Goal: Transaction & Acquisition: Purchase product/service

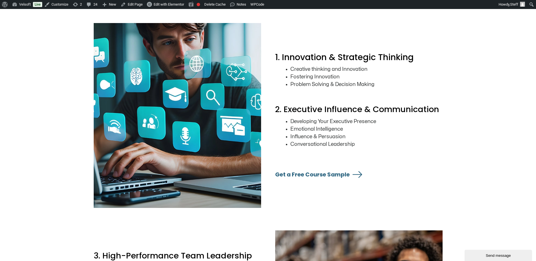
scroll to position [872, 0]
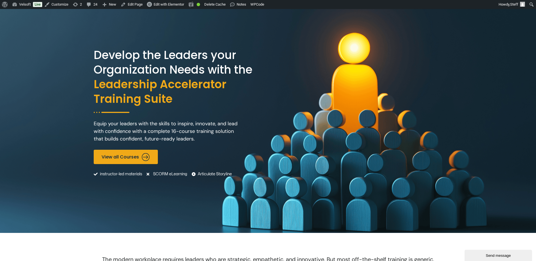
click at [198, 218] on div "Develop the Leaders your Organization Needs with the Leadership Accelerator Tra…" at bounding box center [268, 121] width 349 height 224
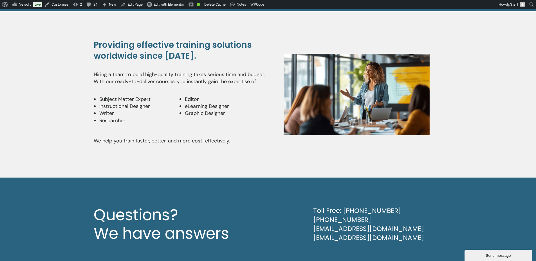
scroll to position [1414, 0]
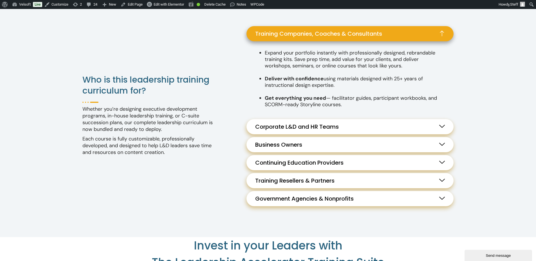
scroll to position [506, 0]
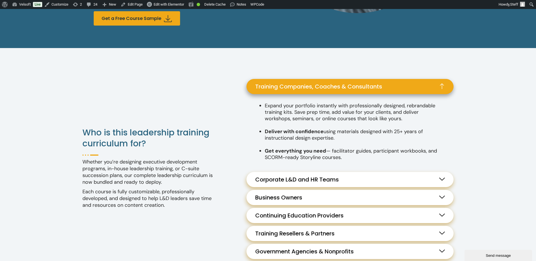
click at [300, 186] on link "Corporate L&D and HR Teams" at bounding box center [349, 179] width 207 height 15
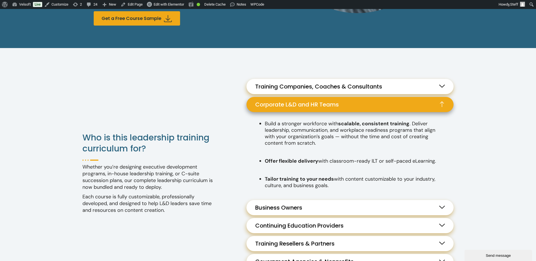
scroll to position [647, 0]
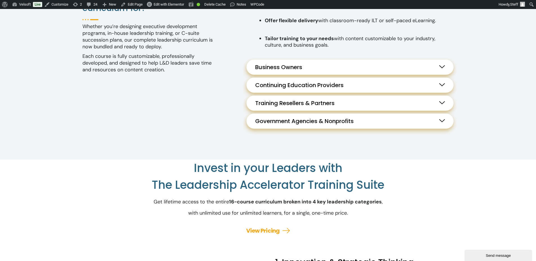
click at [313, 69] on link "Business Owners" at bounding box center [349, 67] width 207 height 15
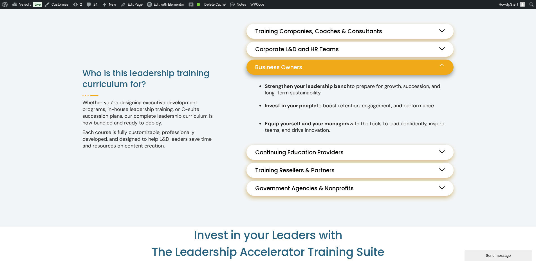
scroll to position [554, 0]
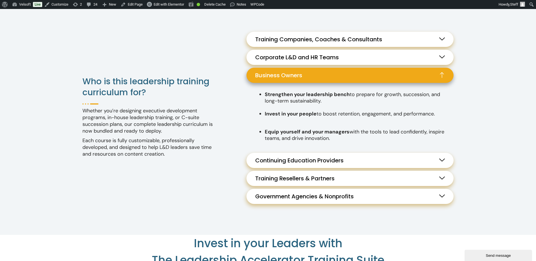
click at [337, 162] on span "Continuing Education Providers" at bounding box center [300, 160] width 91 height 7
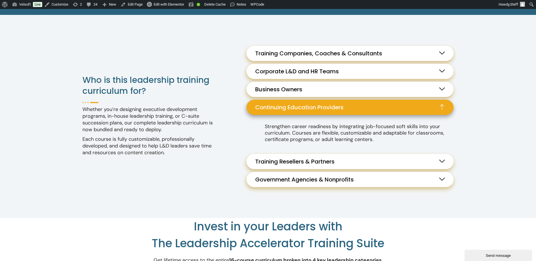
scroll to position [538, 0]
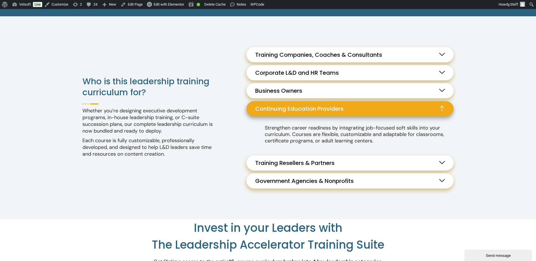
click at [339, 162] on link "Training Resellers & Partners" at bounding box center [349, 163] width 207 height 15
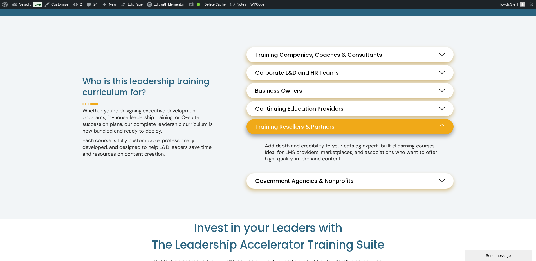
click at [348, 180] on span "Government Agencies & Nonprofits" at bounding box center [305, 181] width 101 height 7
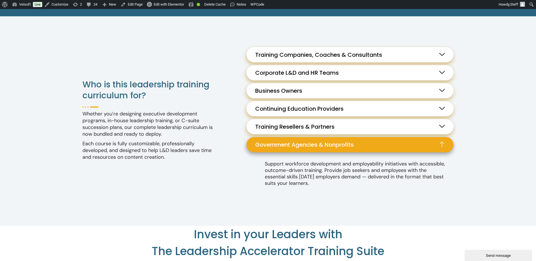
click at [311, 57] on span "Training Companies, Coaches & Consultants" at bounding box center [320, 54] width 130 height 7
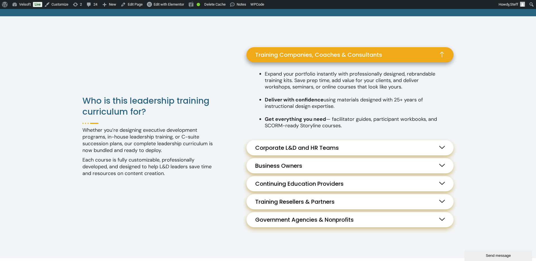
click at [345, 55] on span "Training Companies, Coaches & Consultants" at bounding box center [320, 54] width 130 height 7
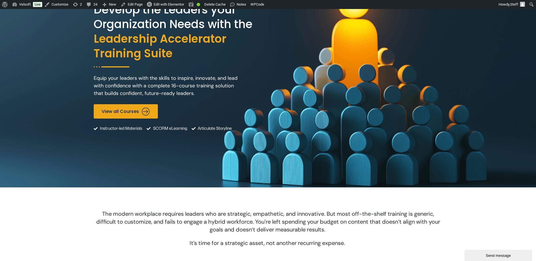
scroll to position [0, 0]
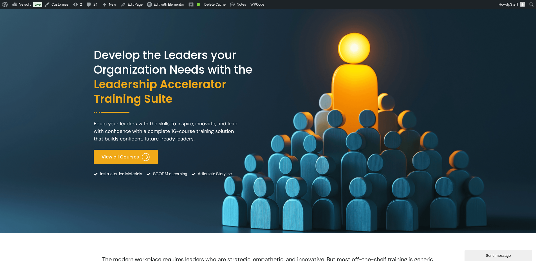
drag, startPoint x: 130, startPoint y: 156, endPoint x: 141, endPoint y: 151, distance: 12.6
click at [130, 156] on span "View all Courses" at bounding box center [120, 156] width 37 height 5
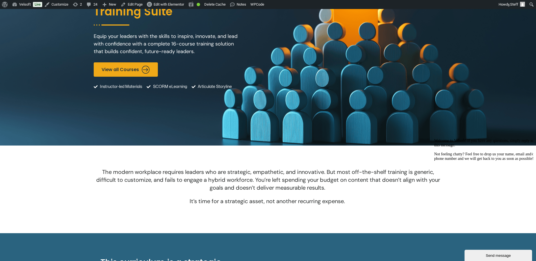
scroll to position [113, 0]
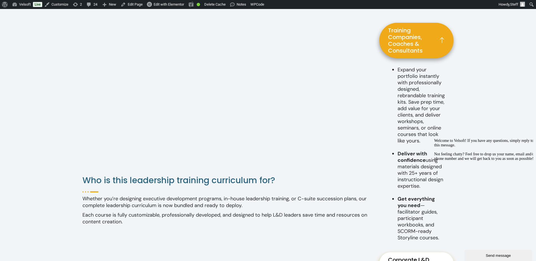
click at [399, 28] on link "Training Companies, Coaches & Consultants" at bounding box center [416, 40] width 74 height 35
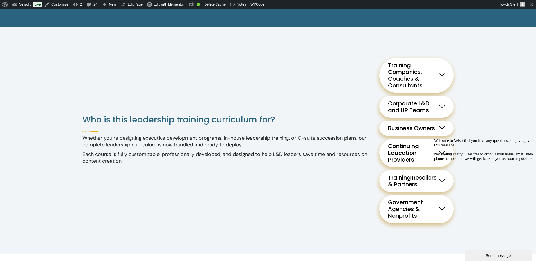
scroll to position [525, 0]
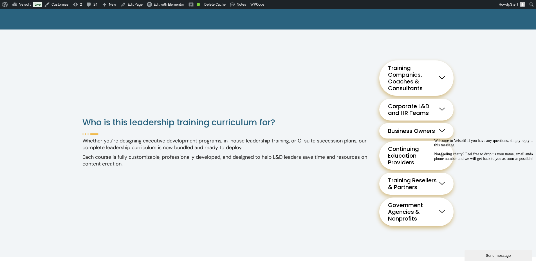
drag, startPoint x: 480, startPoint y: 163, endPoint x: 787, endPoint y: 297, distance: 334.5
click at [432, 146] on html "Welcome to Velsoft! If you have any questions, simply reply to this message. No…" at bounding box center [482, 191] width 101 height 111
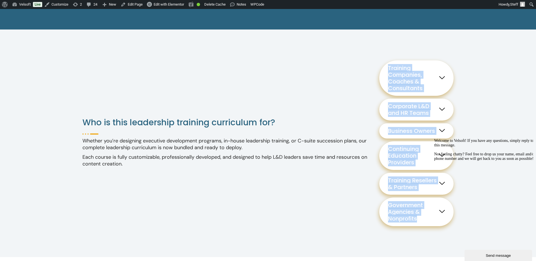
drag, startPoint x: 425, startPoint y: 182, endPoint x: 243, endPoint y: 66, distance: 216.0
click at [243, 66] on div "Who is this leadership training curriculum for? Whether you’re designing execut…" at bounding box center [267, 144] width 371 height 228
copy div "Training Companies, Coaches & Consultants Expand your portfolio instantly with …"
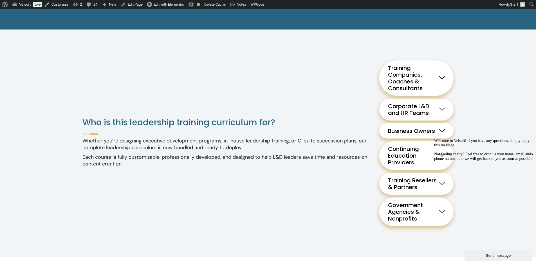
click at [201, 182] on div "Who is this leadership training curriculum for? Whether you’re designing execut…" at bounding box center [267, 144] width 371 height 228
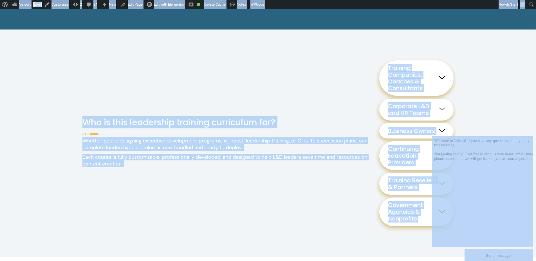
click at [206, 181] on div "Who is this leadership training curriculum for? Whether you’re designing execut…" at bounding box center [267, 144] width 371 height 228
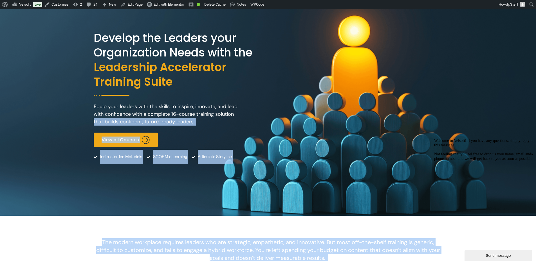
scroll to position [0, 0]
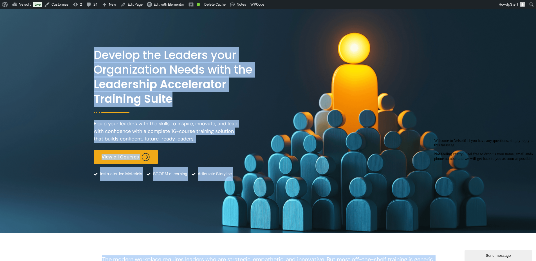
drag, startPoint x: 399, startPoint y: 228, endPoint x: 84, endPoint y: 53, distance: 360.7
copy div "Develop the Leaders your Organization Needs with the Leadership Accelerator Tra…"
click at [175, 93] on span "Leadership Accelerator Training Suite" at bounding box center [180, 91] width 173 height 29
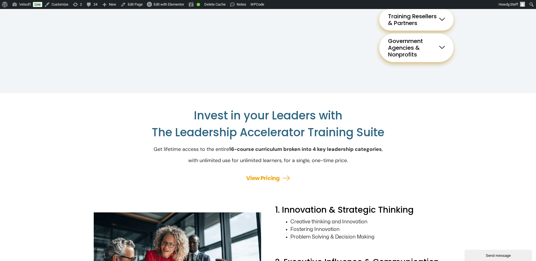
scroll to position [703, 0]
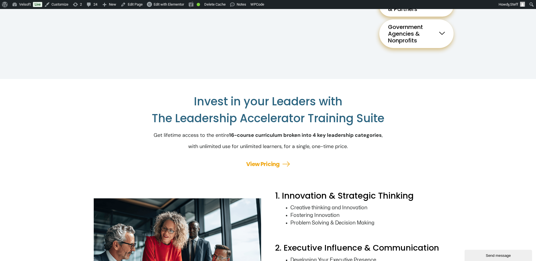
drag, startPoint x: 432, startPoint y: 77, endPoint x: 474, endPoint y: 77, distance: 41.9
click at [435, 130] on p "Get lifetime access to the entire 16-course curriculum broken into 4 key leader…" at bounding box center [268, 141] width 349 height 23
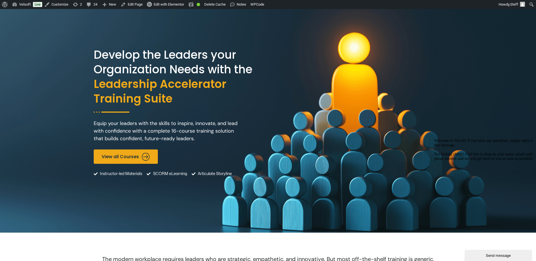
scroll to position [0, 0]
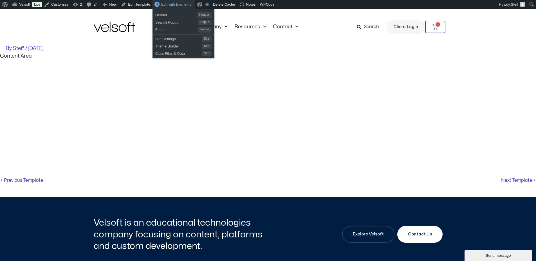
click at [182, 5] on span "Edit with Elementor" at bounding box center [177, 4] width 32 height 4
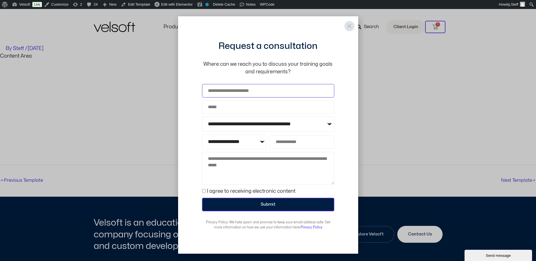
click at [258, 87] on input "Name" at bounding box center [268, 91] width 132 height 14
type input "**********"
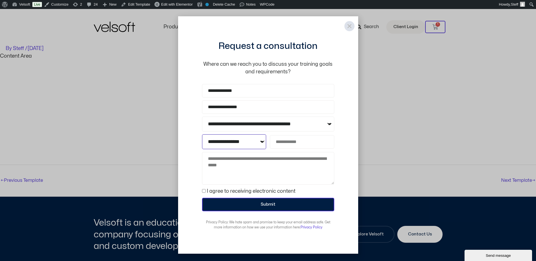
select select "*"
type input "**********"
click at [227, 168] on textarea "Message" at bounding box center [268, 168] width 132 height 33
type textarea "**"
click at [219, 191] on label "I agree to receiving electronic content" at bounding box center [251, 191] width 89 height 5
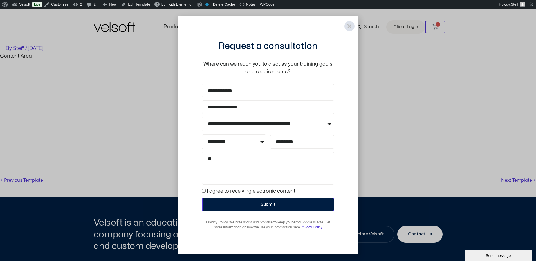
click at [233, 206] on span "Submit" at bounding box center [268, 204] width 118 height 7
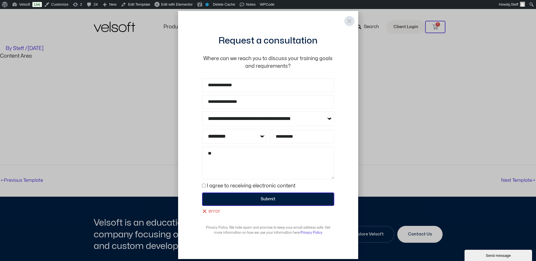
click at [253, 195] on button "Submit" at bounding box center [268, 200] width 132 height 14
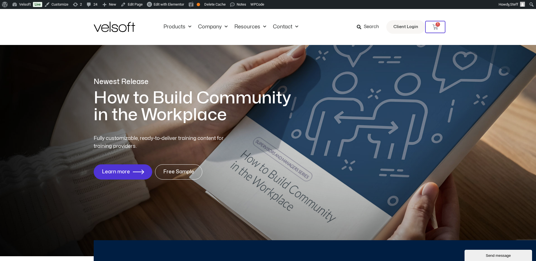
click at [367, 28] on span "Search" at bounding box center [371, 26] width 15 height 7
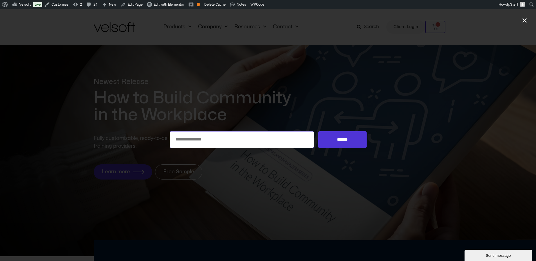
click at [220, 141] on input "Search for:" at bounding box center [242, 139] width 145 height 17
type input "**"
click at [318, 131] on input "******" at bounding box center [342, 139] width 48 height 17
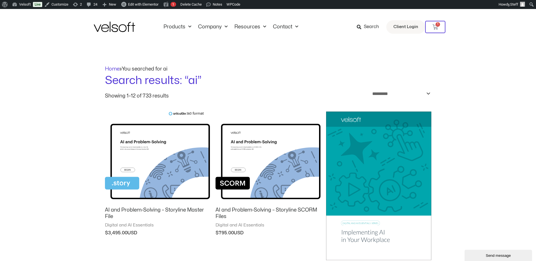
click at [185, 155] on img at bounding box center [157, 157] width 105 height 91
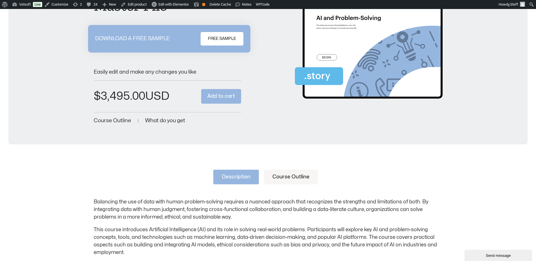
scroll to position [197, 0]
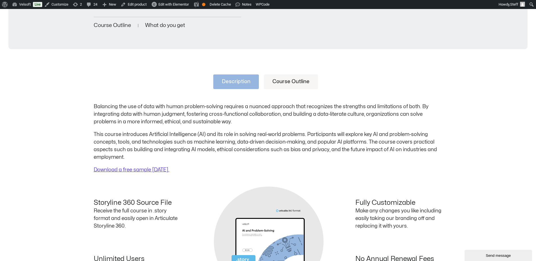
click at [287, 136] on p "This course introduces Artificial Intelligence (AI) and its role in solving rea…" at bounding box center [268, 146] width 349 height 30
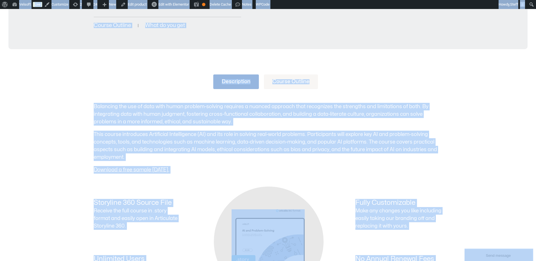
copy body "Skip to content Products All Products Content ILT Courseware Storyline 360 Cour…"
click at [449, 68] on div "Description Course Outline Balancing the use of data with human problem-solving…" at bounding box center [268, 202] width 536 height 288
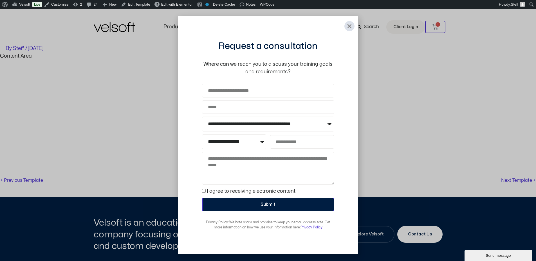
click at [350, 27] on icon "Close" at bounding box center [350, 26] width 6 height 6
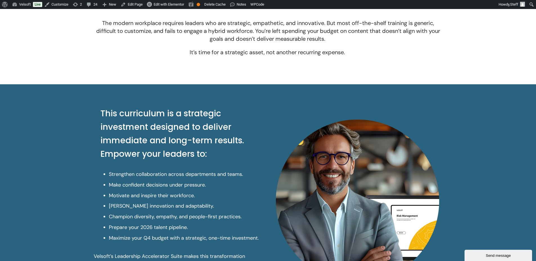
scroll to position [309, 0]
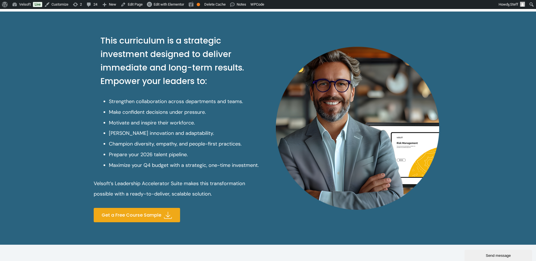
click at [152, 217] on span "Get a Free Course Sample" at bounding box center [132, 215] width 60 height 5
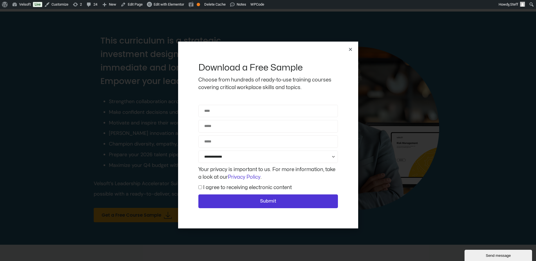
click at [434, 110] on div "**********" at bounding box center [268, 135] width 536 height 252
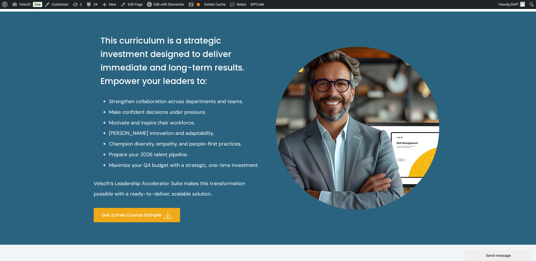
drag, startPoint x: 136, startPoint y: 216, endPoint x: 173, endPoint y: 185, distance: 47.8
click at [136, 216] on span "Get a Free Course Sample" at bounding box center [132, 215] width 60 height 5
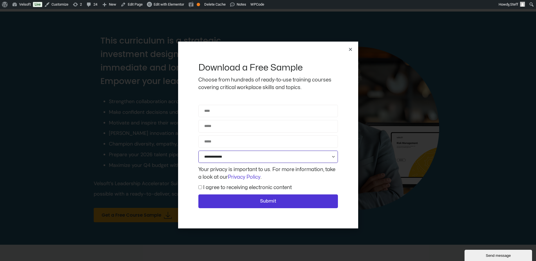
click at [213, 159] on select "**********" at bounding box center [268, 157] width 140 height 12
click at [177, 156] on div "**********" at bounding box center [268, 135] width 536 height 252
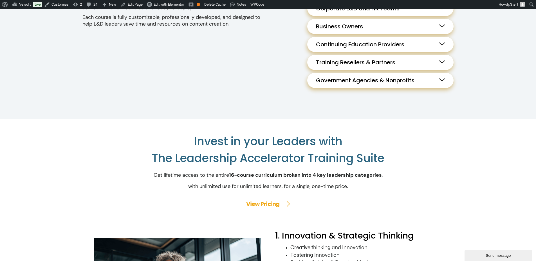
scroll to position [731, 0]
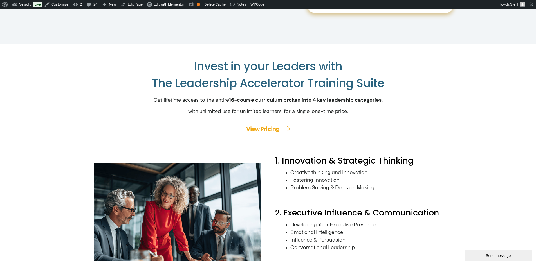
click at [271, 133] on link "View Pricing" at bounding box center [262, 129] width 33 height 8
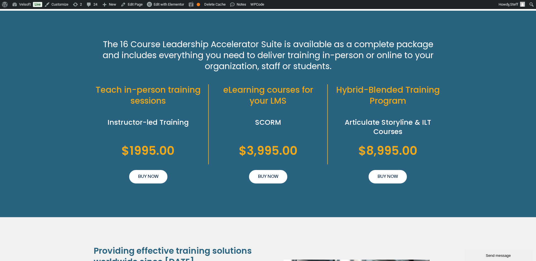
scroll to position [1229, 0]
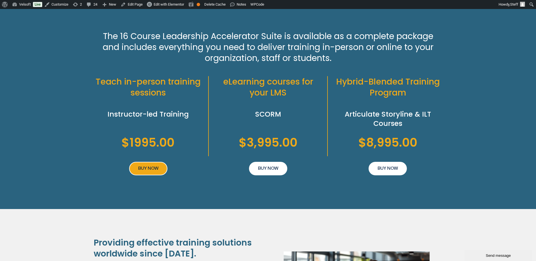
click at [159, 175] on link "BUY NOW" at bounding box center [148, 169] width 38 height 14
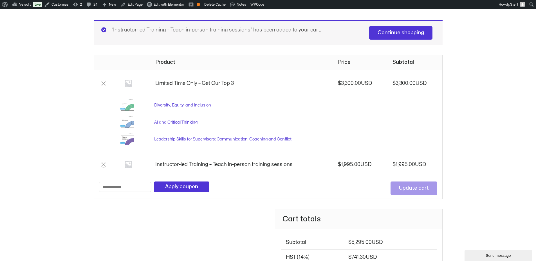
scroll to position [84, 0]
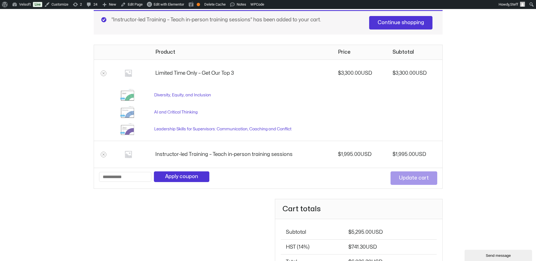
click at [106, 72] on td at bounding box center [103, 73] width 19 height 27
click at [104, 75] on icon "Remove Limited Time Only - Get Our Top 3 from cart" at bounding box center [104, 73] width 4 height 4
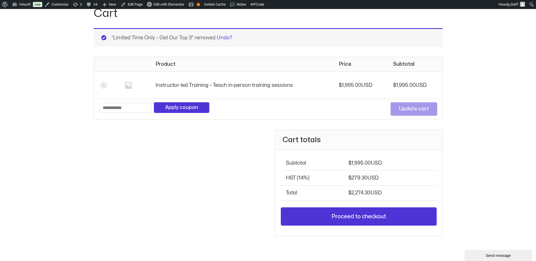
click at [269, 87] on td "Instructor-led Training – Teach in-person training sessions" at bounding box center [241, 85] width 183 height 27
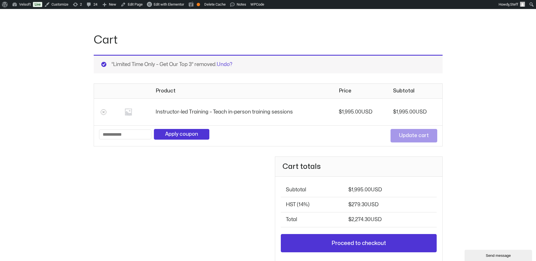
scroll to position [0, 0]
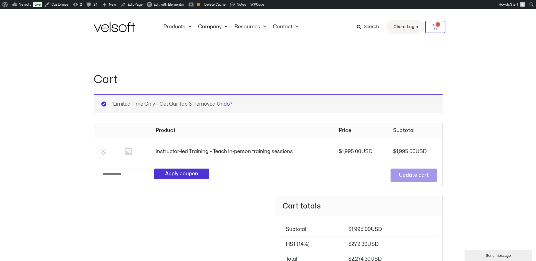
click at [399, 148] on td "$ 1,995.00" at bounding box center [415, 151] width 54 height 27
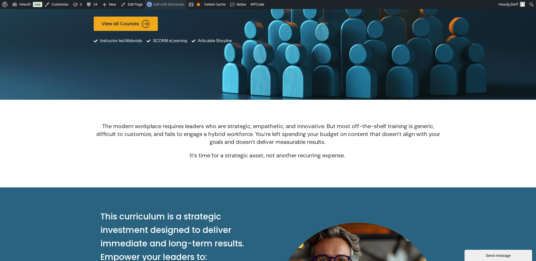
scroll to position [44, 0]
